Goal: Find specific page/section: Find specific page/section

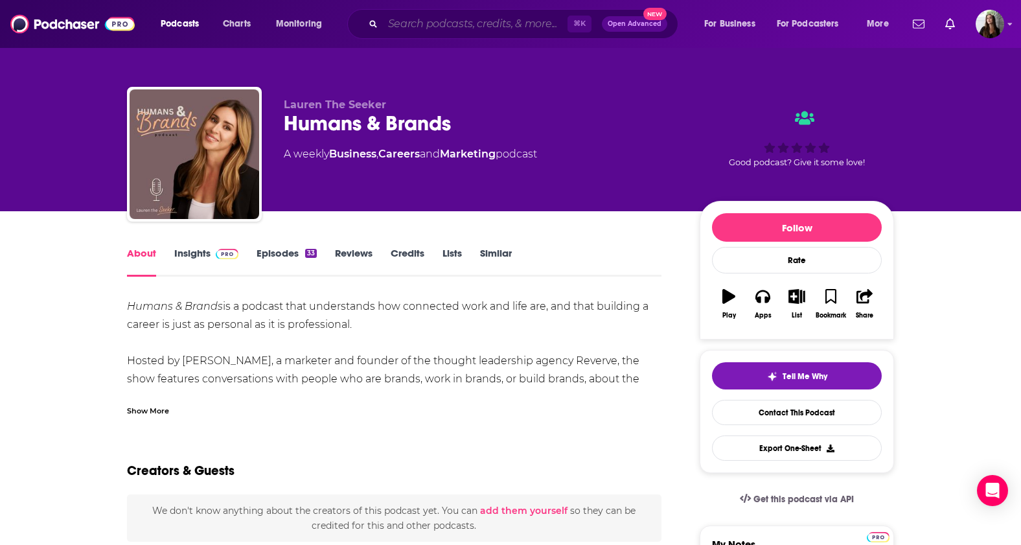
click at [505, 25] on input "Search podcasts, credits, & more..." at bounding box center [475, 24] width 185 height 21
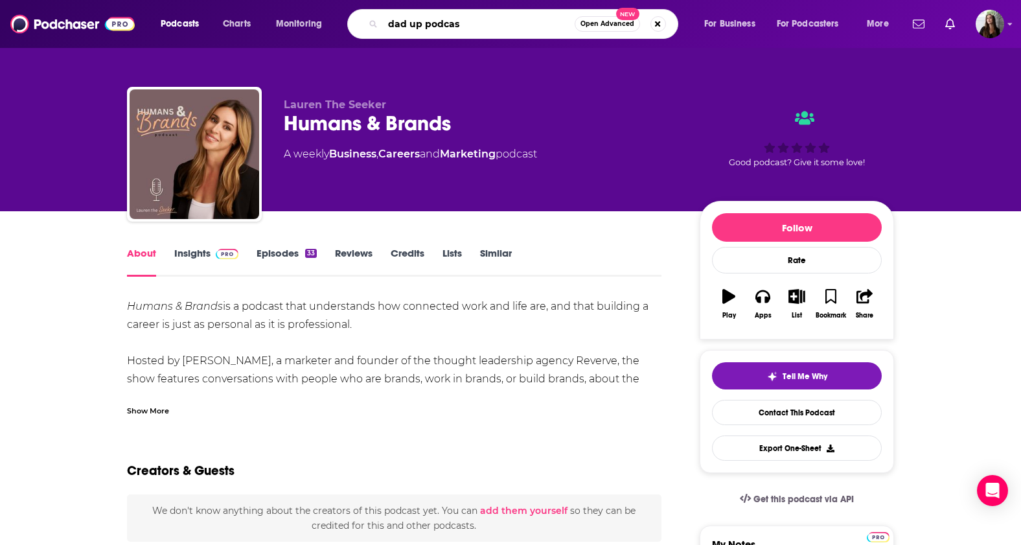
type input "dad up podcast"
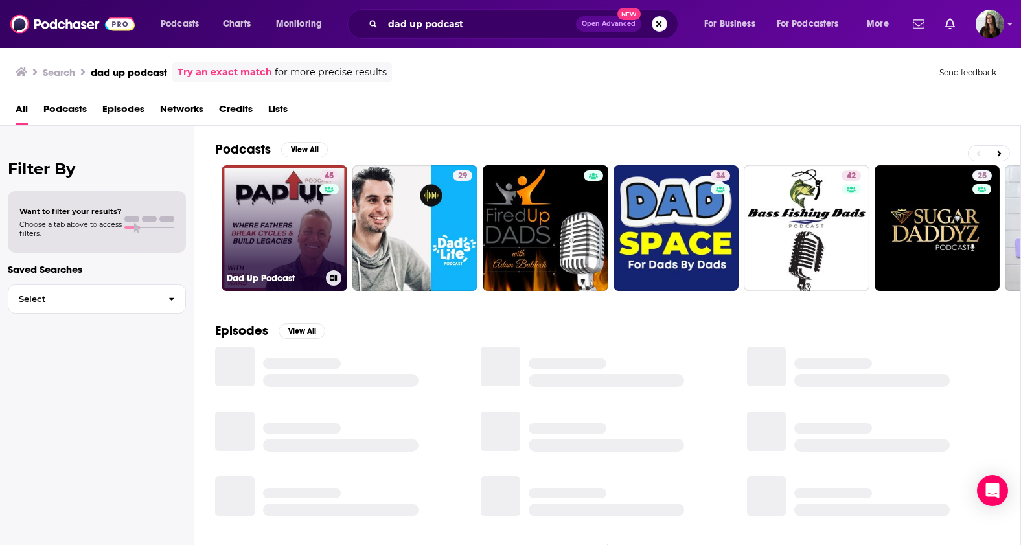
click at [264, 237] on link "45 Dad Up Podcast" at bounding box center [285, 228] width 126 height 126
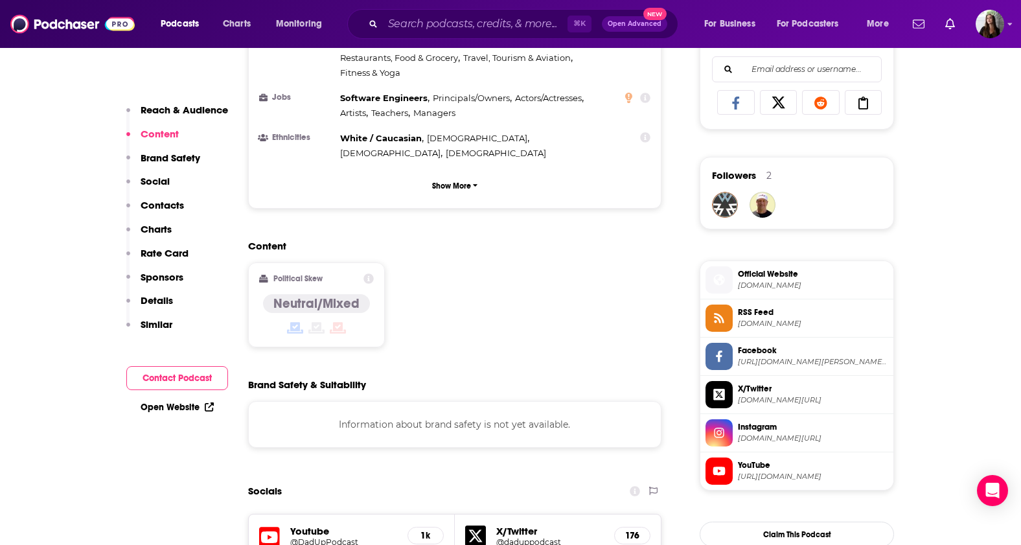
scroll to position [841, 0]
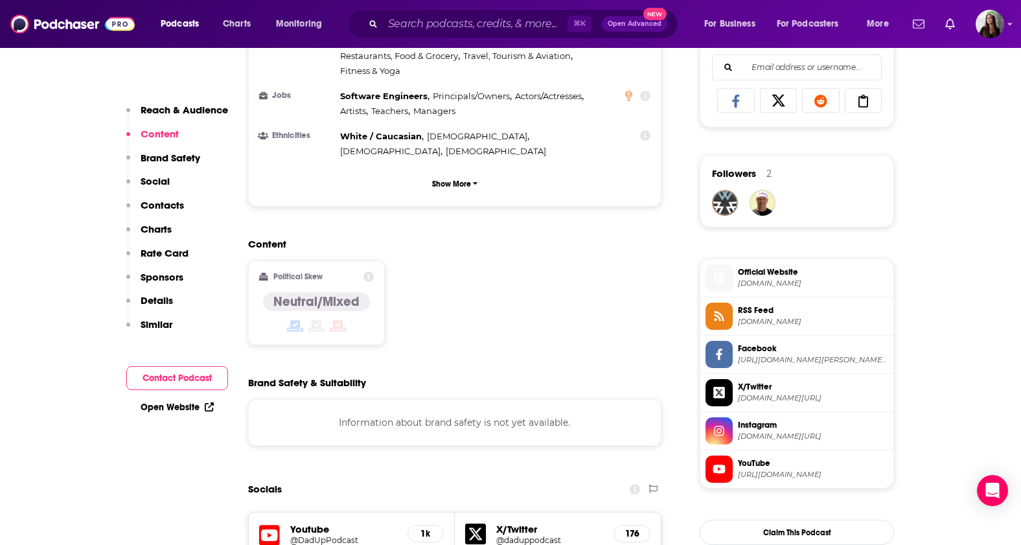
click at [794, 472] on span "[URL][DOMAIN_NAME]" at bounding box center [813, 475] width 150 height 10
